Goal: Information Seeking & Learning: Learn about a topic

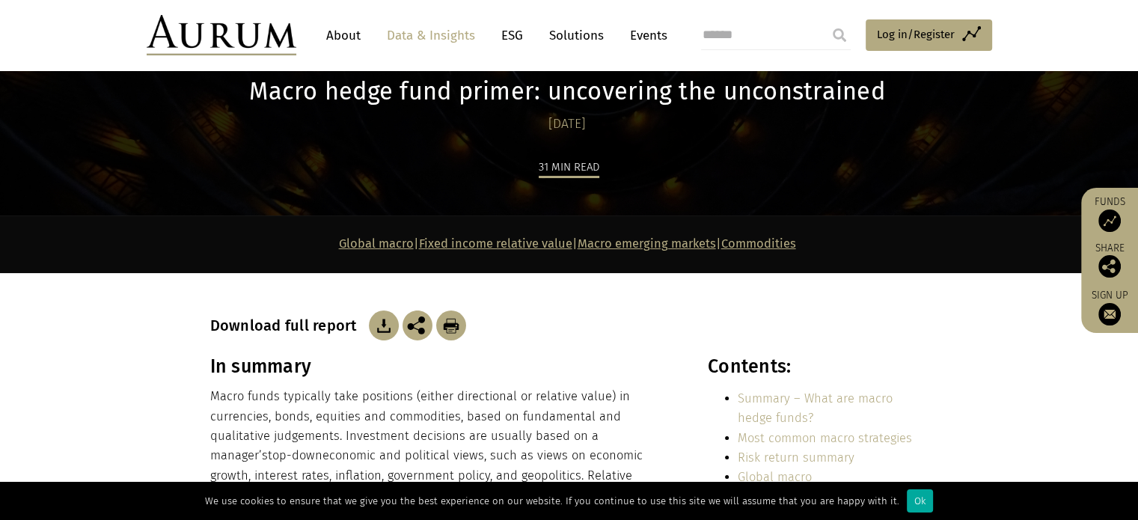
scroll to position [93, 0]
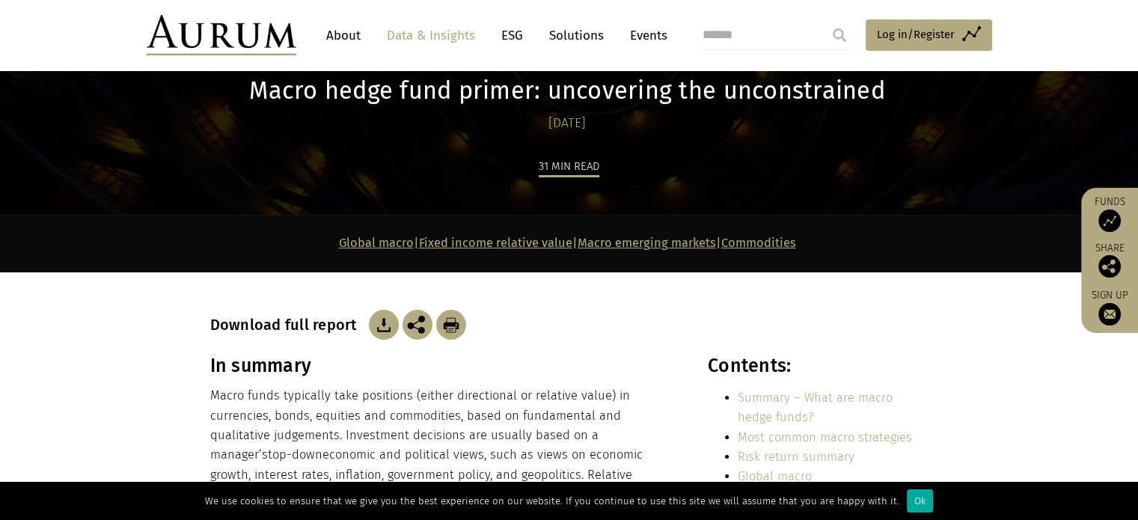
click at [376, 316] on img at bounding box center [384, 325] width 30 height 30
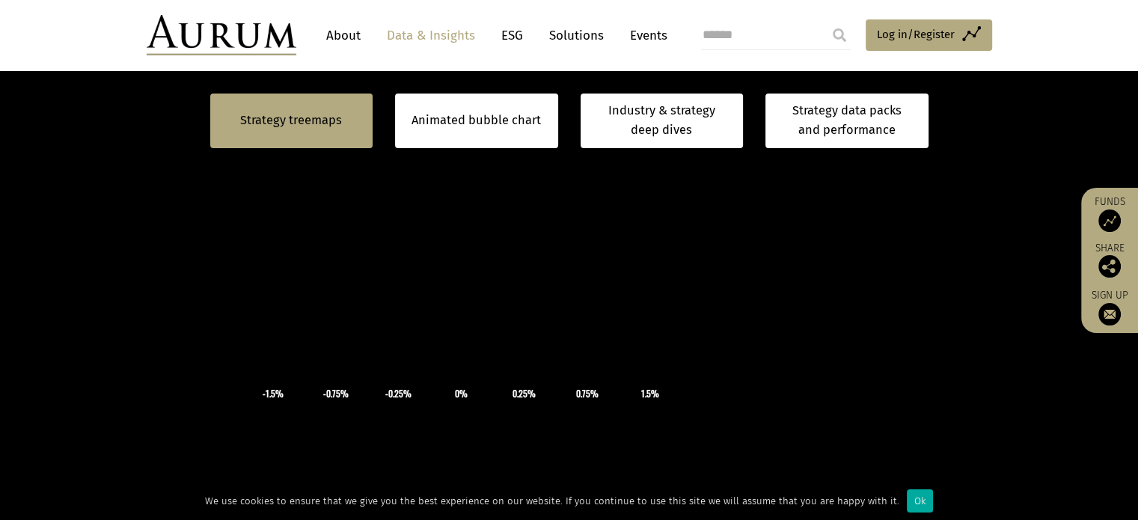
scroll to position [443, 0]
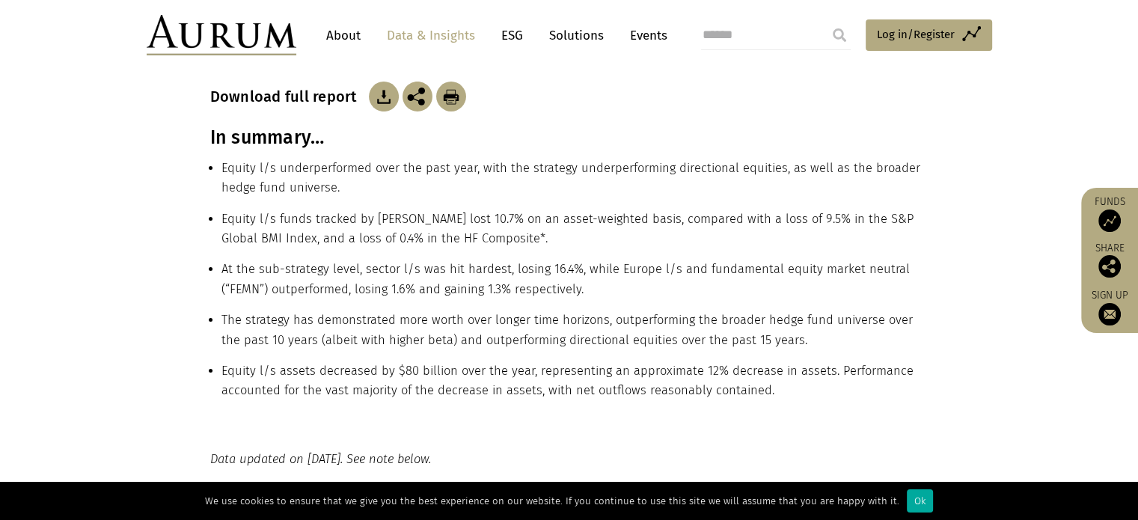
scroll to position [296, 0]
